Goal: Information Seeking & Learning: Learn about a topic

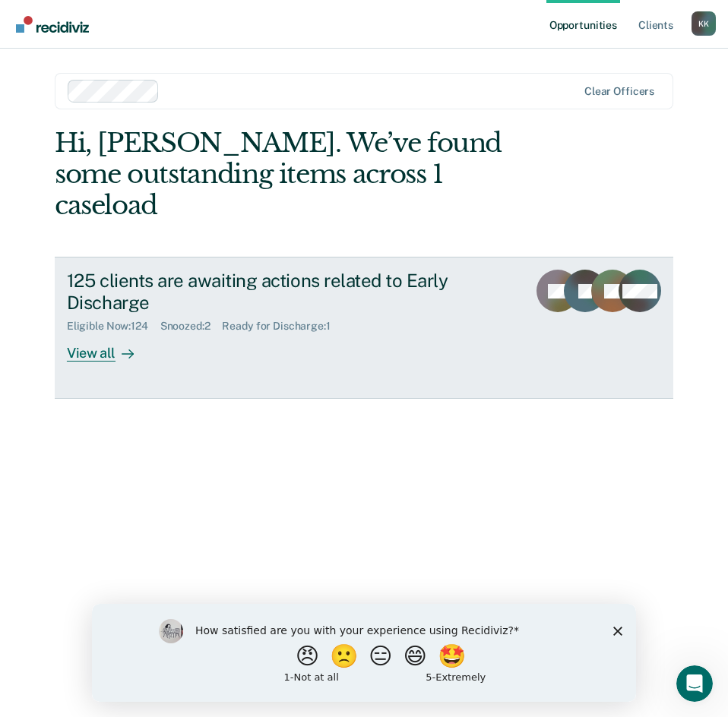
click at [77, 333] on div "View all" at bounding box center [109, 348] width 85 height 30
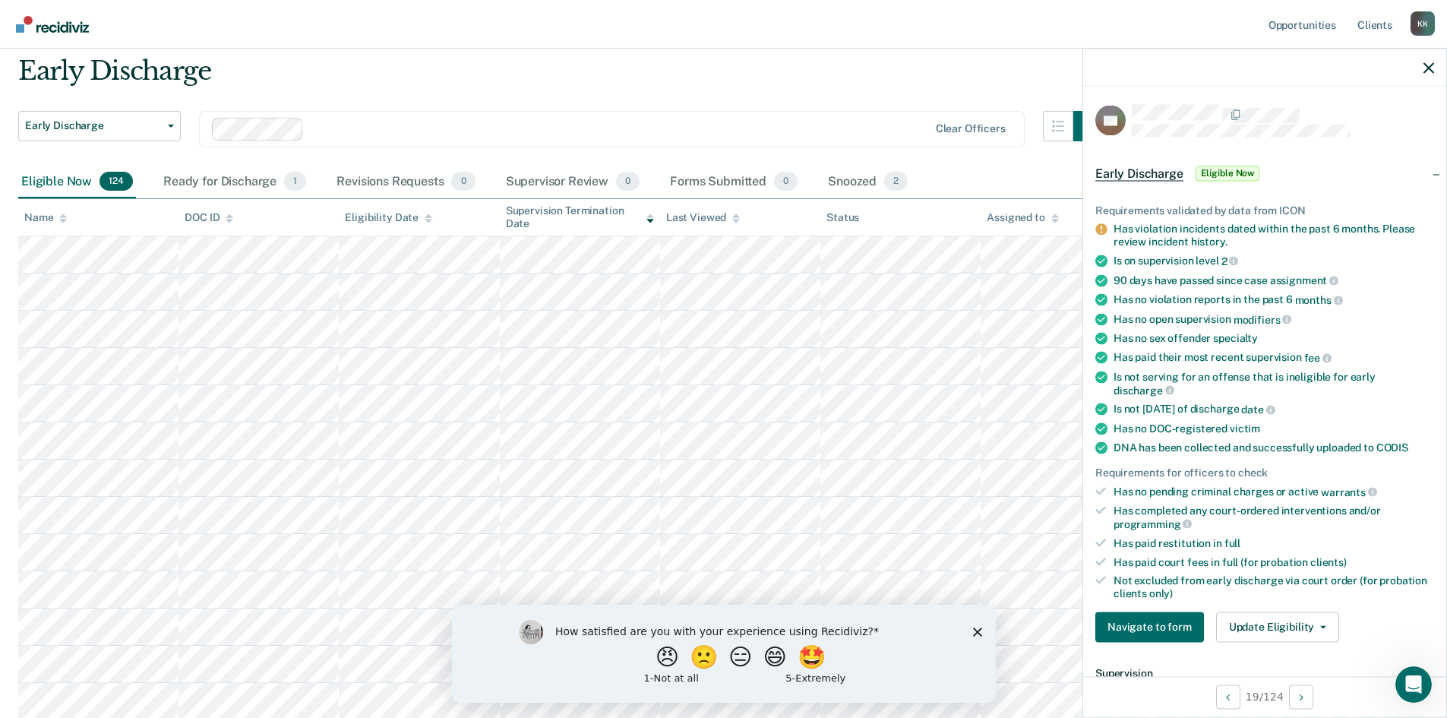
scroll to position [76, 0]
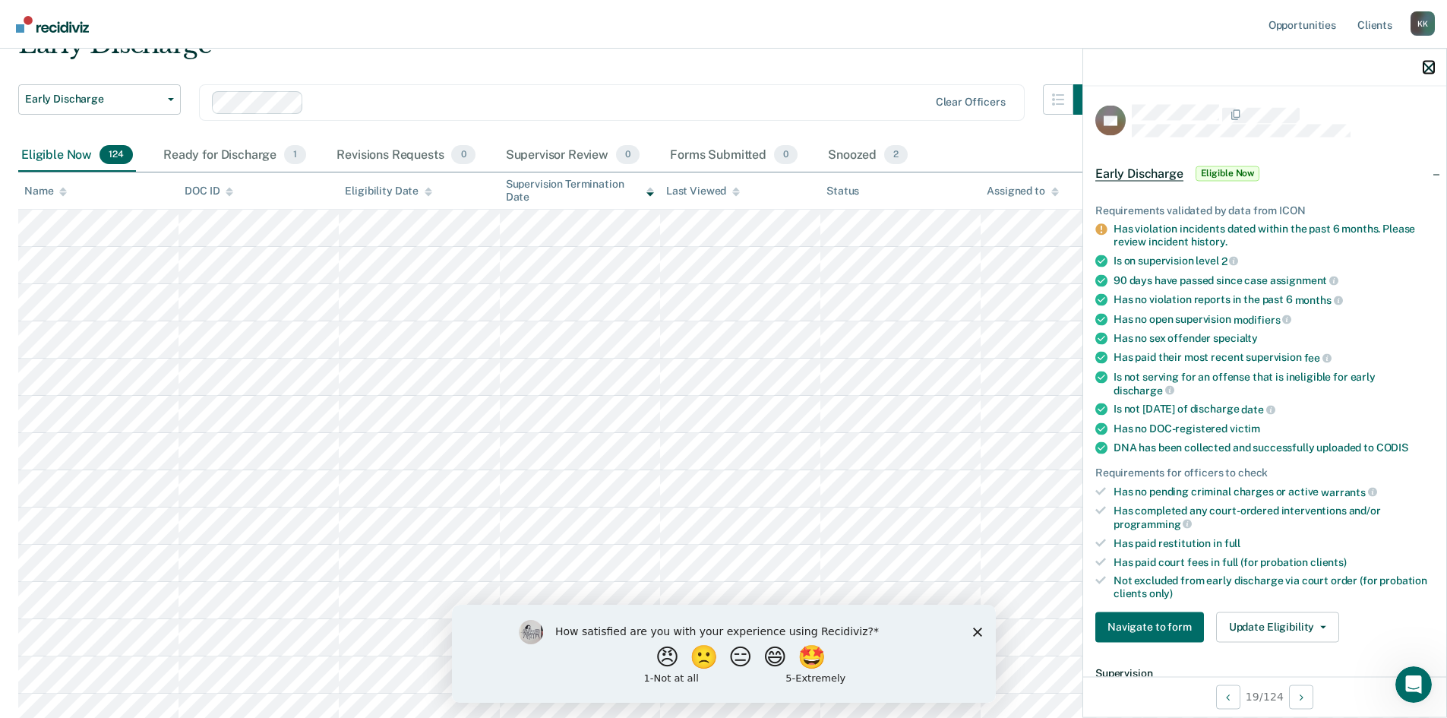
click at [727, 65] on icon "button" at bounding box center [1429, 67] width 11 height 11
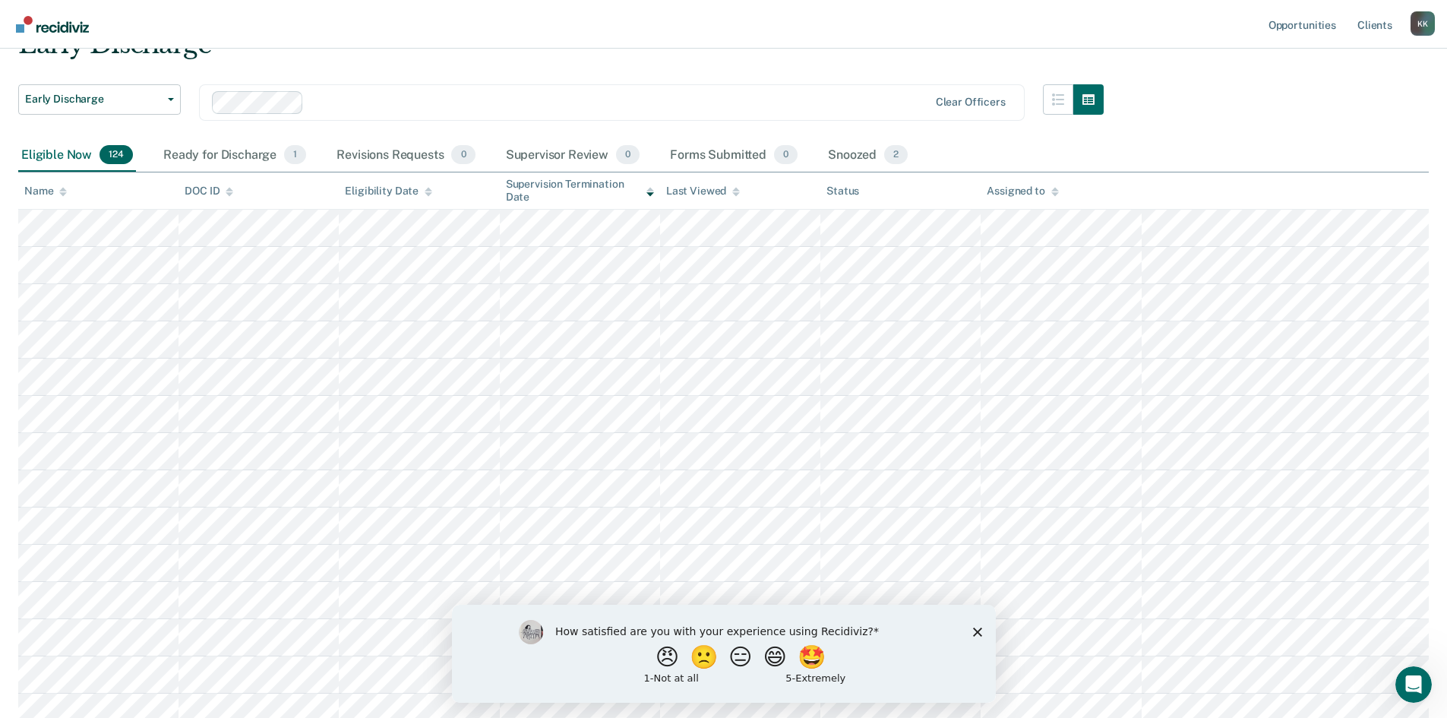
click at [727, 629] on icon "Close survey" at bounding box center [976, 631] width 9 height 9
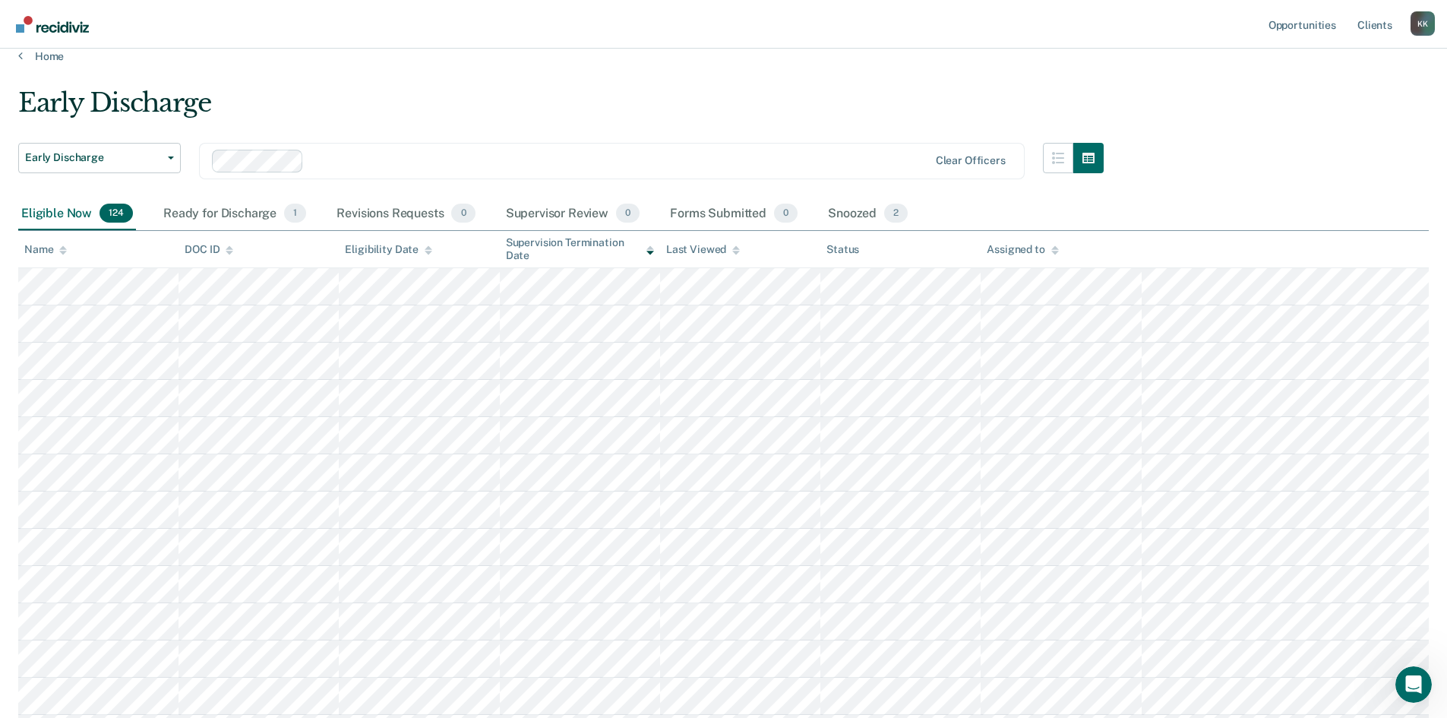
scroll to position [0, 0]
